Goal: Task Accomplishment & Management: Complete application form

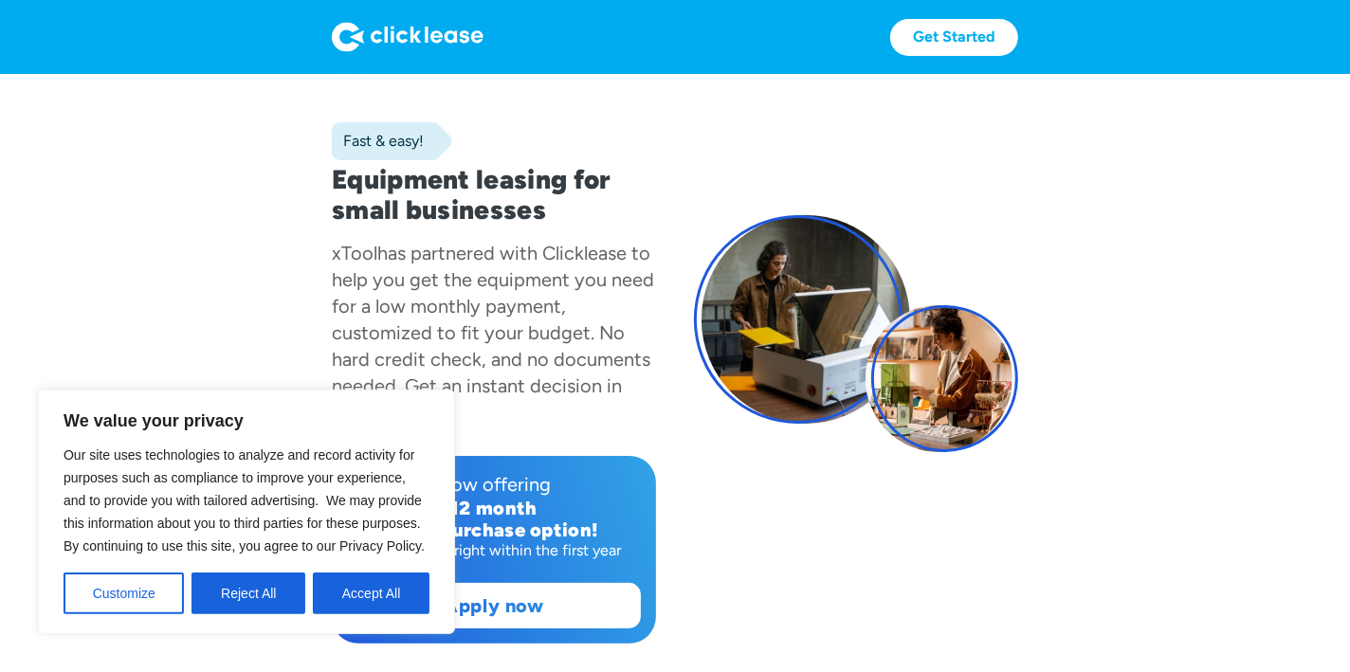
scroll to position [284, 0]
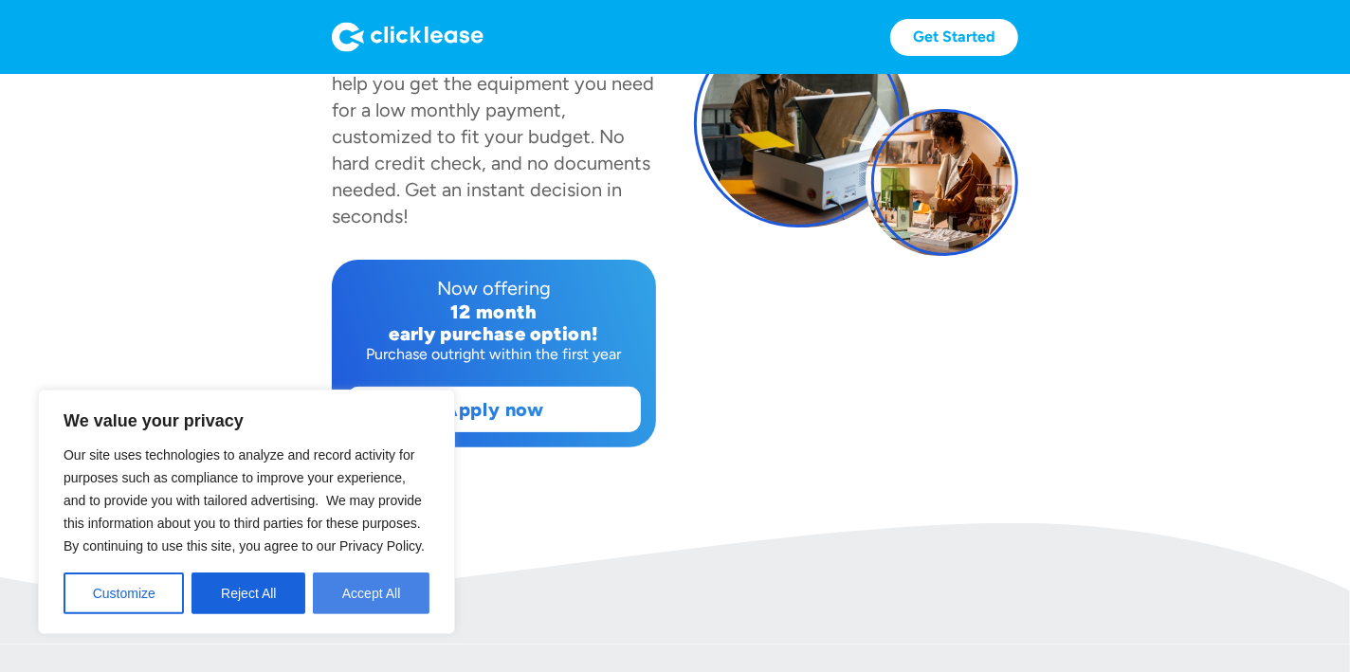
click at [363, 583] on button "Accept All" at bounding box center [371, 594] width 117 height 42
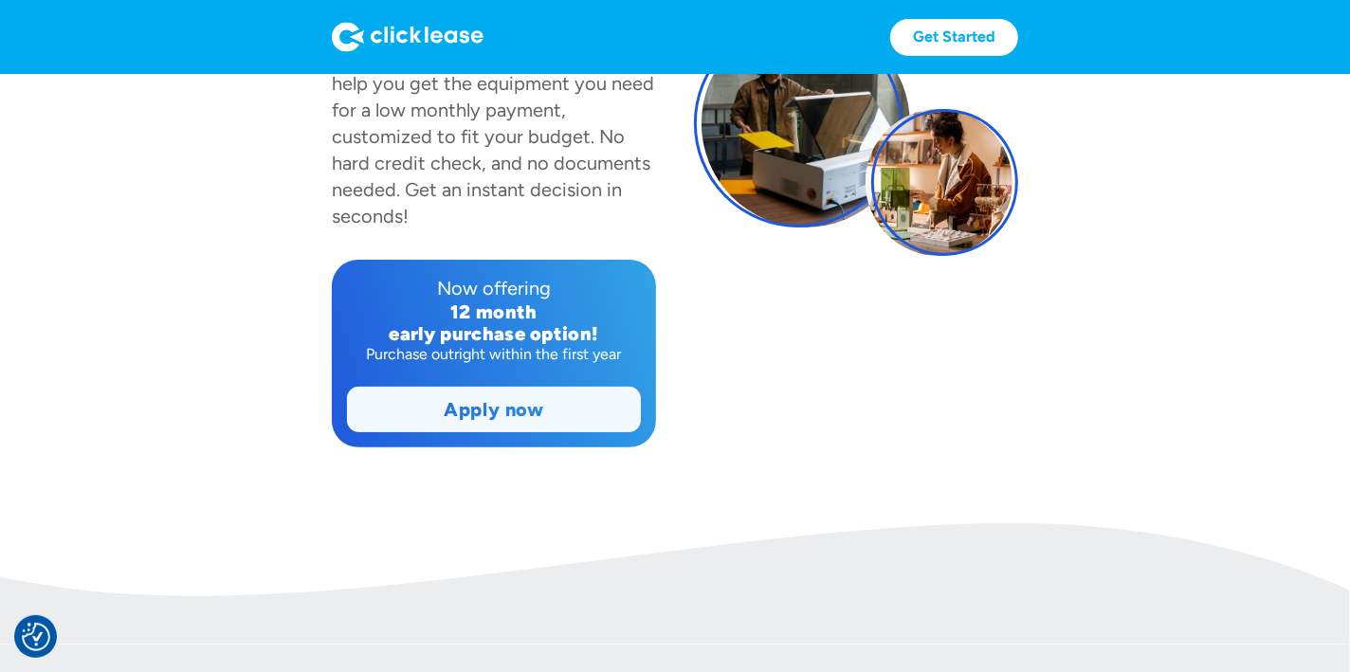
click at [485, 417] on link "Apply now" at bounding box center [494, 410] width 292 height 44
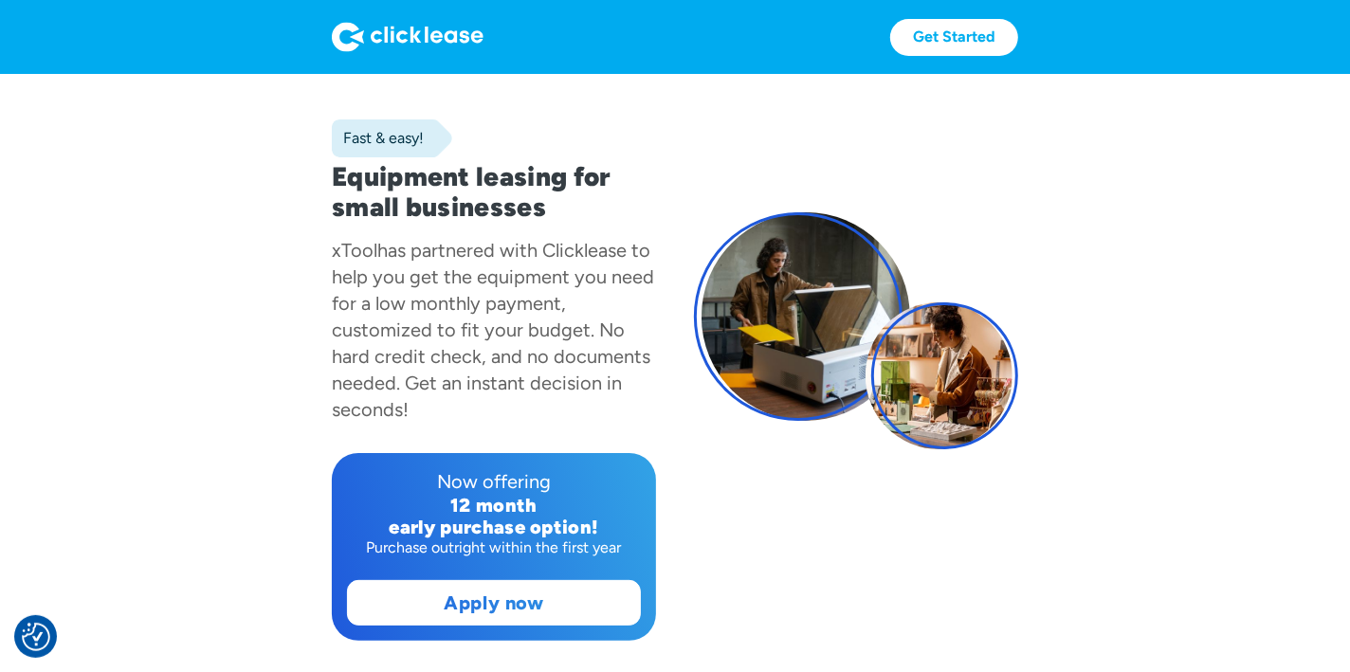
scroll to position [190, 0]
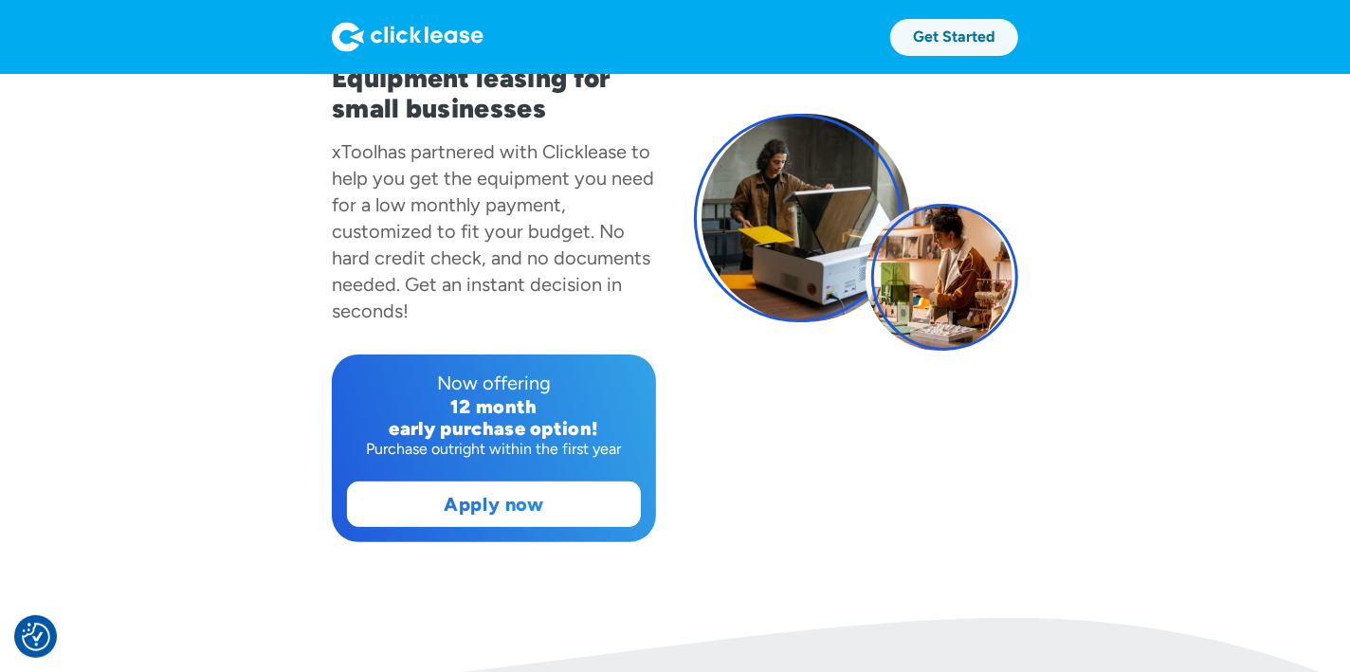
click at [974, 38] on link "Get Started" at bounding box center [954, 37] width 128 height 37
click at [48, 629] on img "Consent Preferences" at bounding box center [36, 637] width 28 height 28
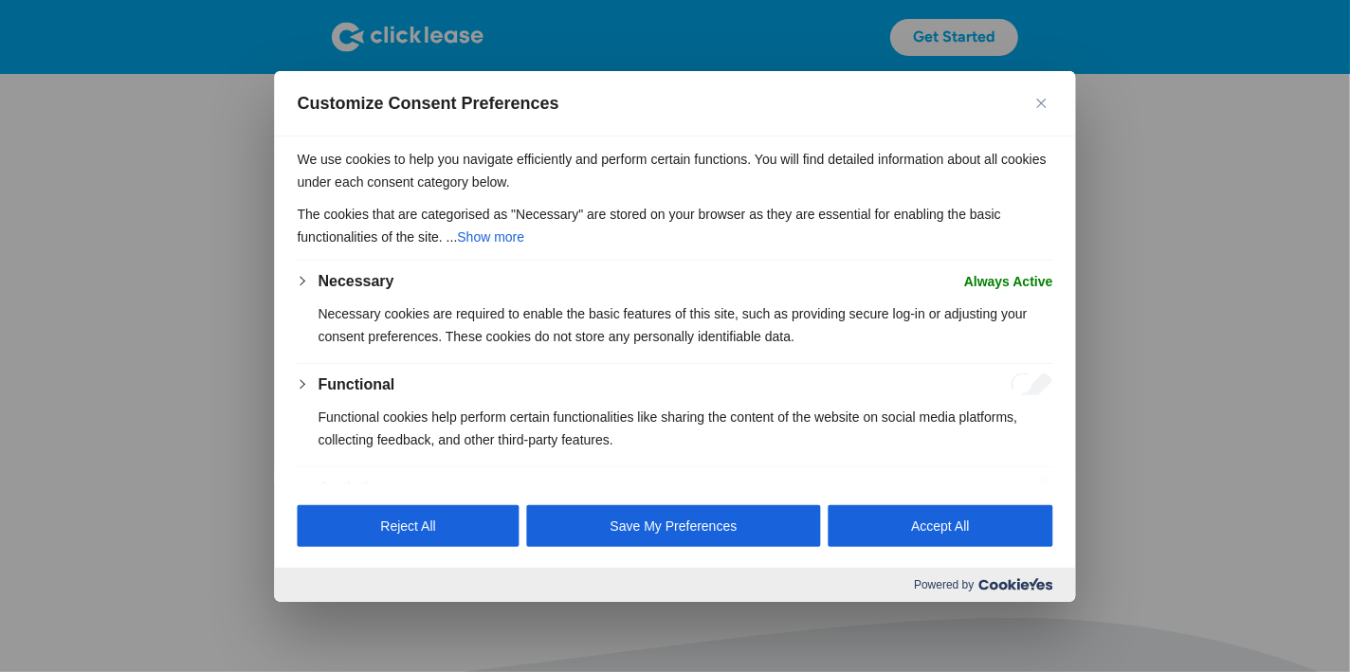
click at [1042, 104] on img "Close" at bounding box center [1041, 102] width 9 height 9
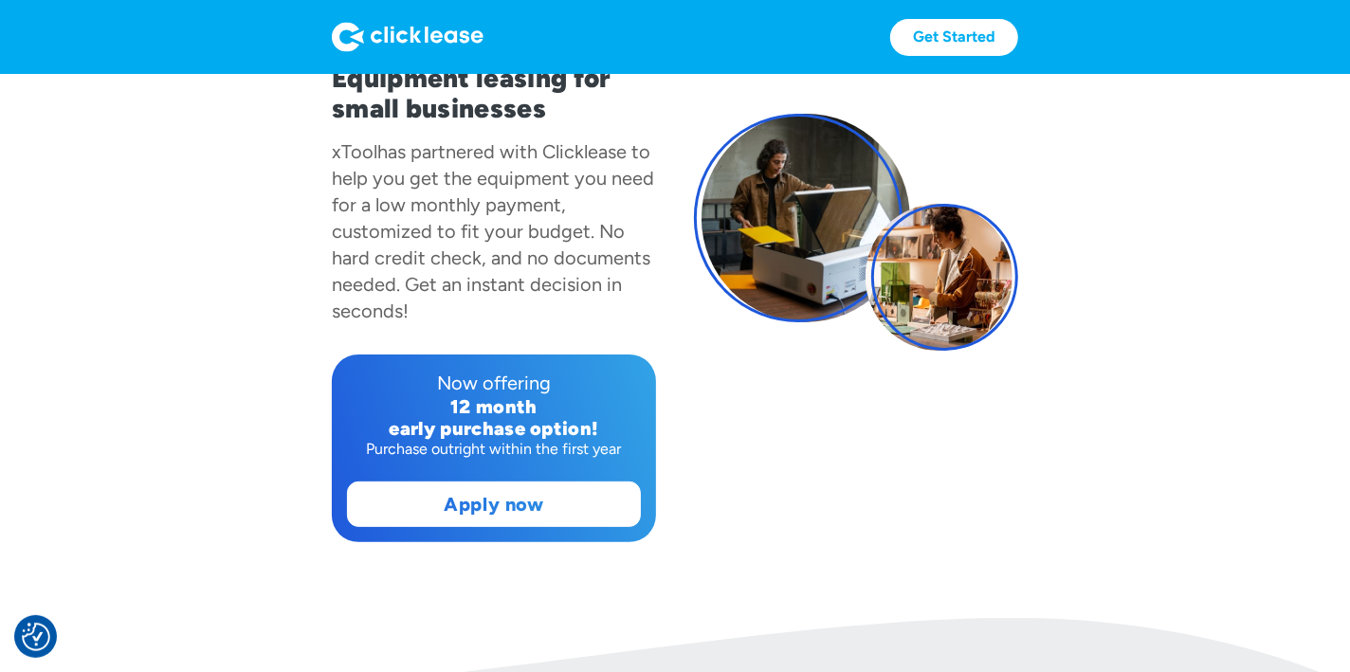
click at [379, 30] on img at bounding box center [408, 37] width 152 height 30
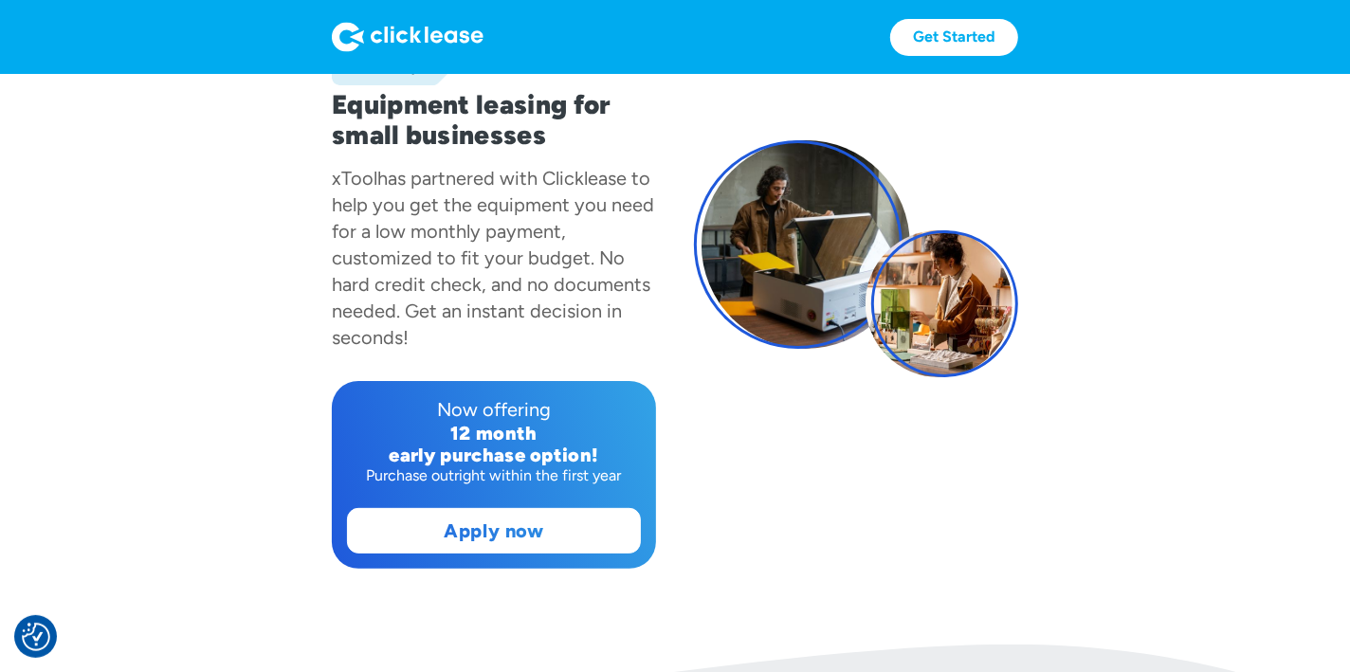
scroll to position [190, 0]
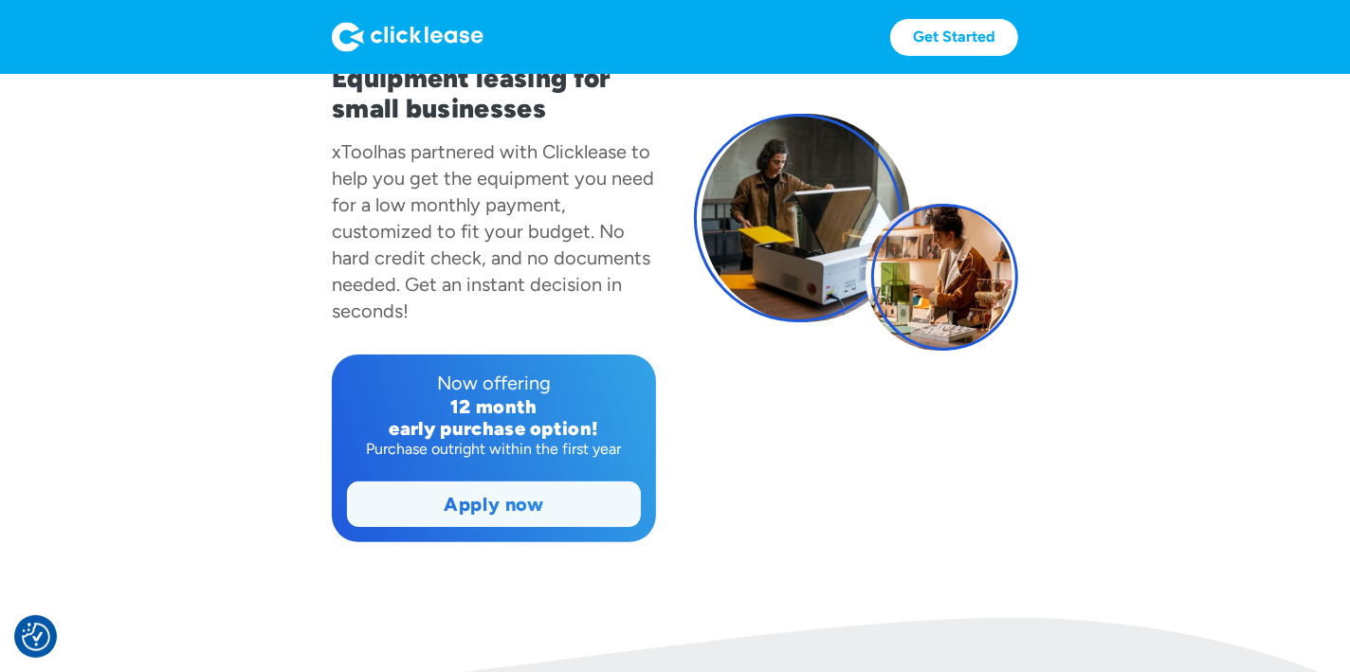
click at [493, 485] on link "Apply now" at bounding box center [494, 505] width 292 height 44
